Goal: Find specific page/section: Find specific page/section

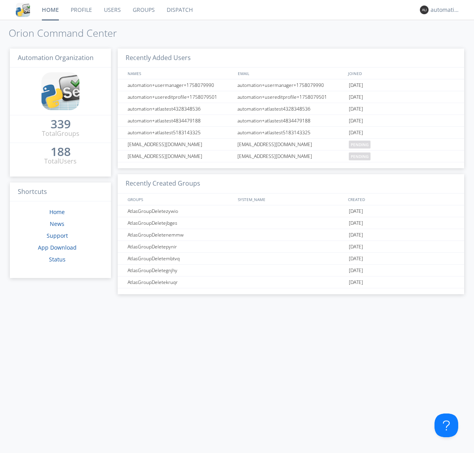
click at [179, 10] on link "Dispatch" at bounding box center [180, 10] width 38 height 20
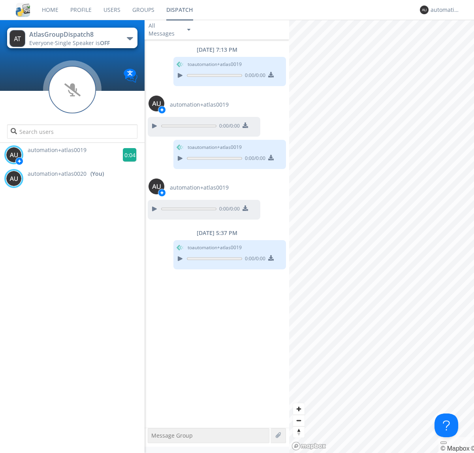
click at [126, 155] on g at bounding box center [130, 155] width 14 height 14
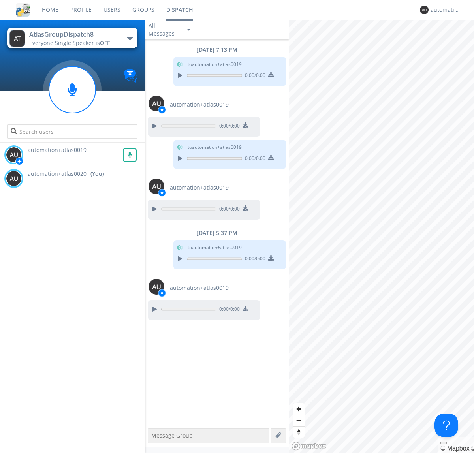
click at [170, 30] on div "All Messages" at bounding box center [165, 29] width 40 height 17
click at [170, 59] on div "Direct Only" at bounding box center [170, 59] width 51 height 13
click at [170, 30] on div "All Messages" at bounding box center [165, 29] width 40 height 17
click at [170, 73] on div "Group Only" at bounding box center [170, 72] width 51 height 13
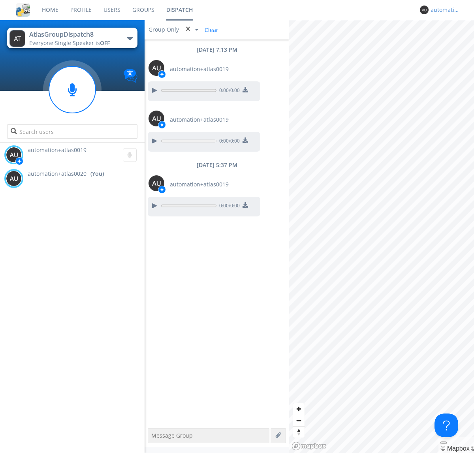
click at [443, 10] on div "automation+atlas0020" at bounding box center [446, 10] width 30 height 8
